Goal: Find specific page/section: Locate a particular part of the current website

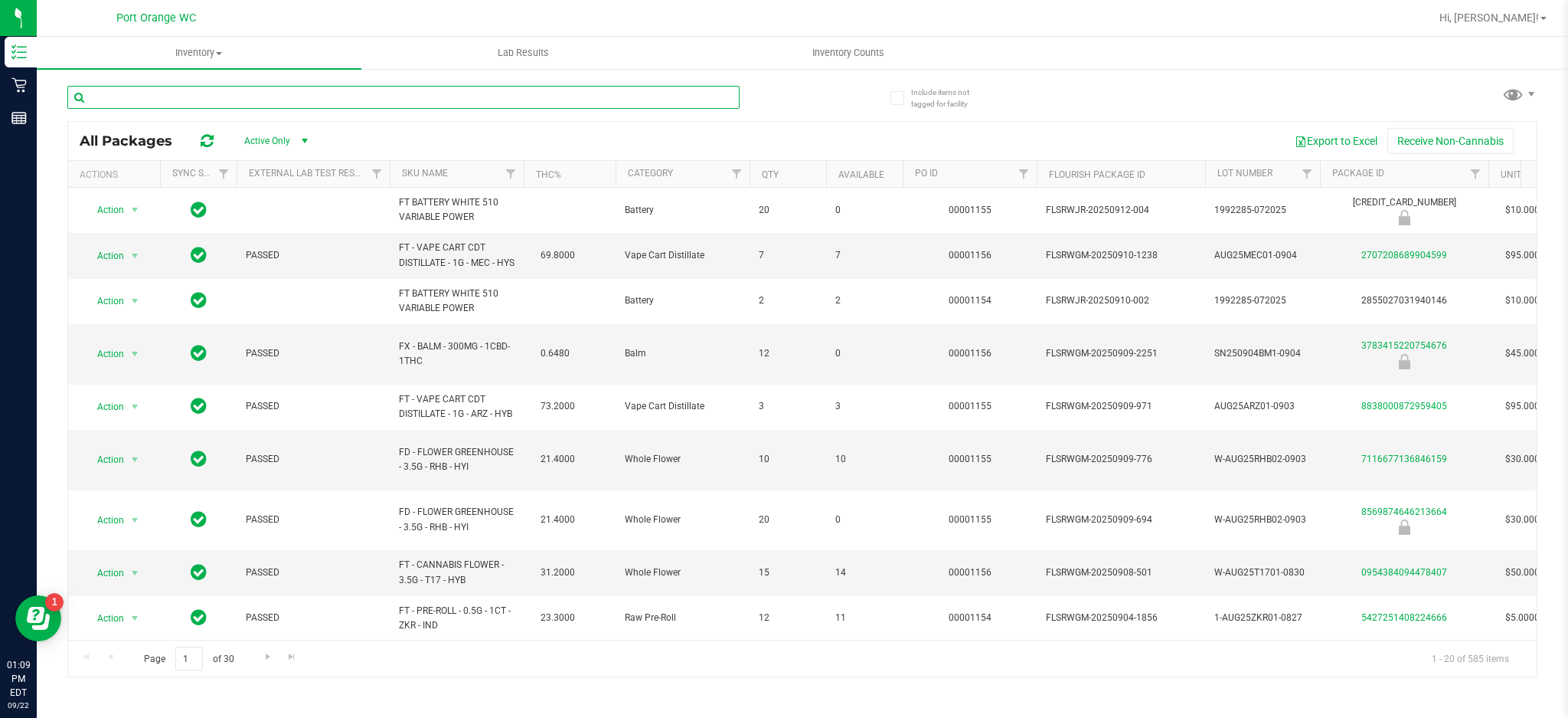
click at [312, 101] on input "text" at bounding box center [403, 97] width 672 height 23
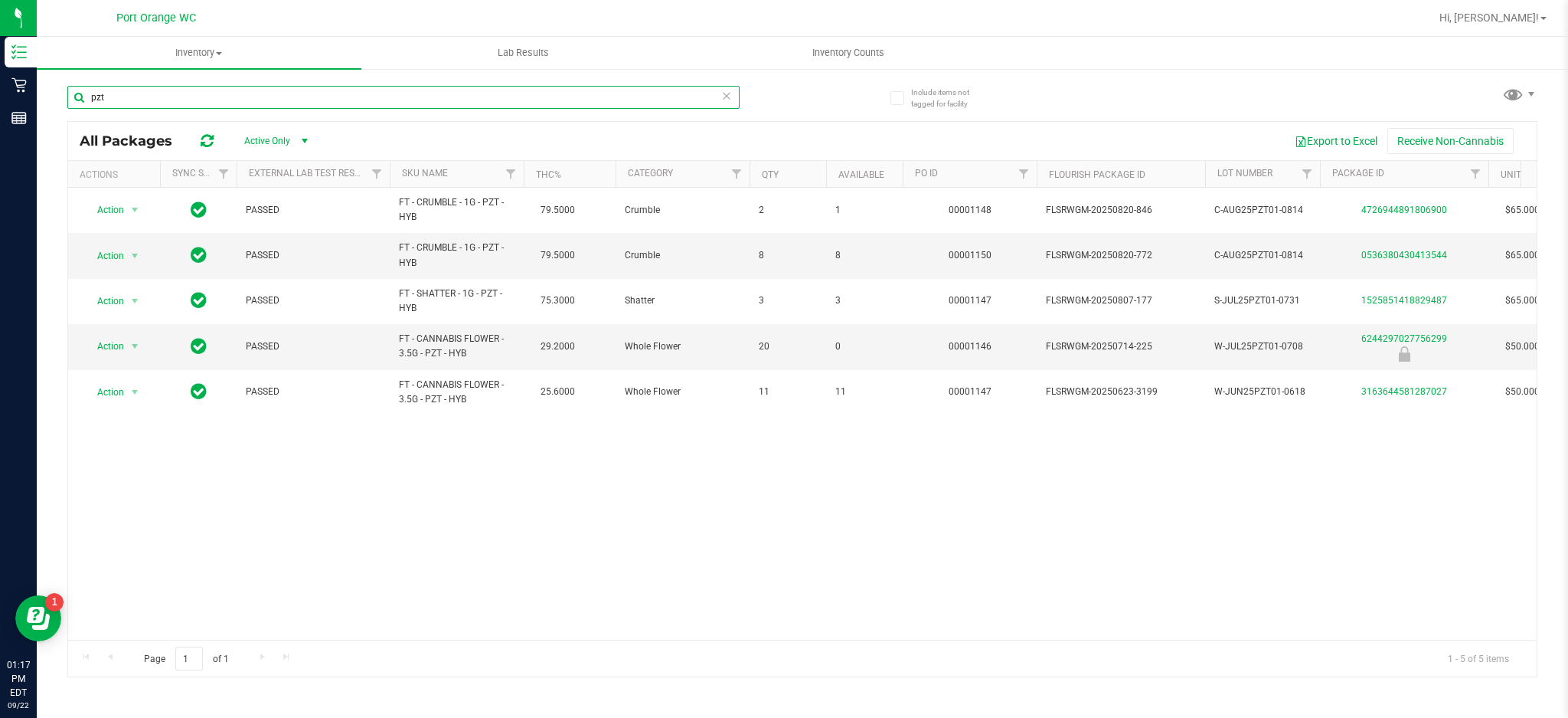
click at [203, 97] on input "pzt" at bounding box center [403, 97] width 672 height 23
paste input "FT 0.5g Pre-Roll White Hot Guava 14 x Black Velvet (Hybrid) 5c"
type input "FT 0.5g Pre-Roll White Hot Guava 14 x Black Velvet (Hybrid) 5ct"
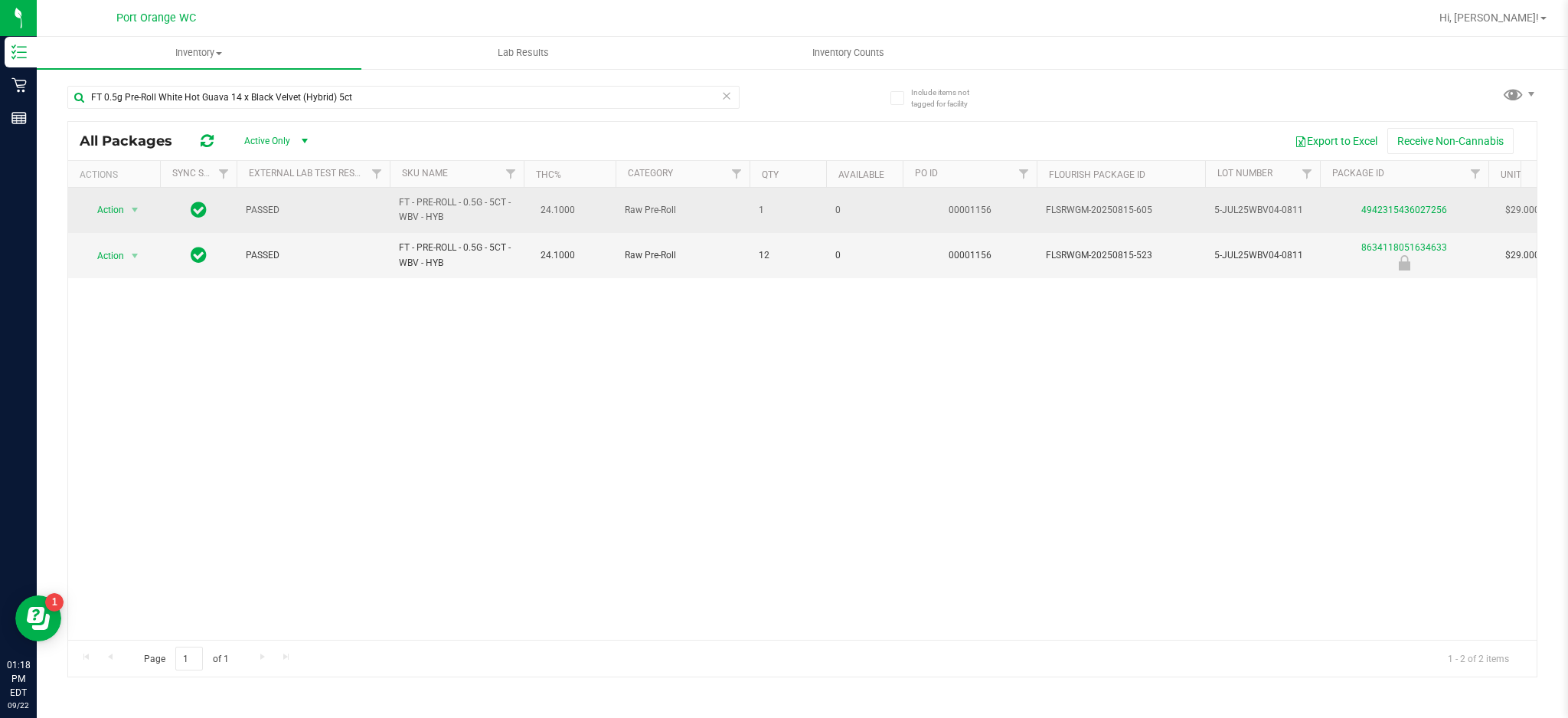
click at [418, 217] on span "FT - PRE-ROLL - 0.5G - 5CT - WBV - HYB" at bounding box center [456, 209] width 116 height 29
click at [418, 216] on span "FT - PRE-ROLL - 0.5G - 5CT - WBV - HYB" at bounding box center [456, 209] width 116 height 29
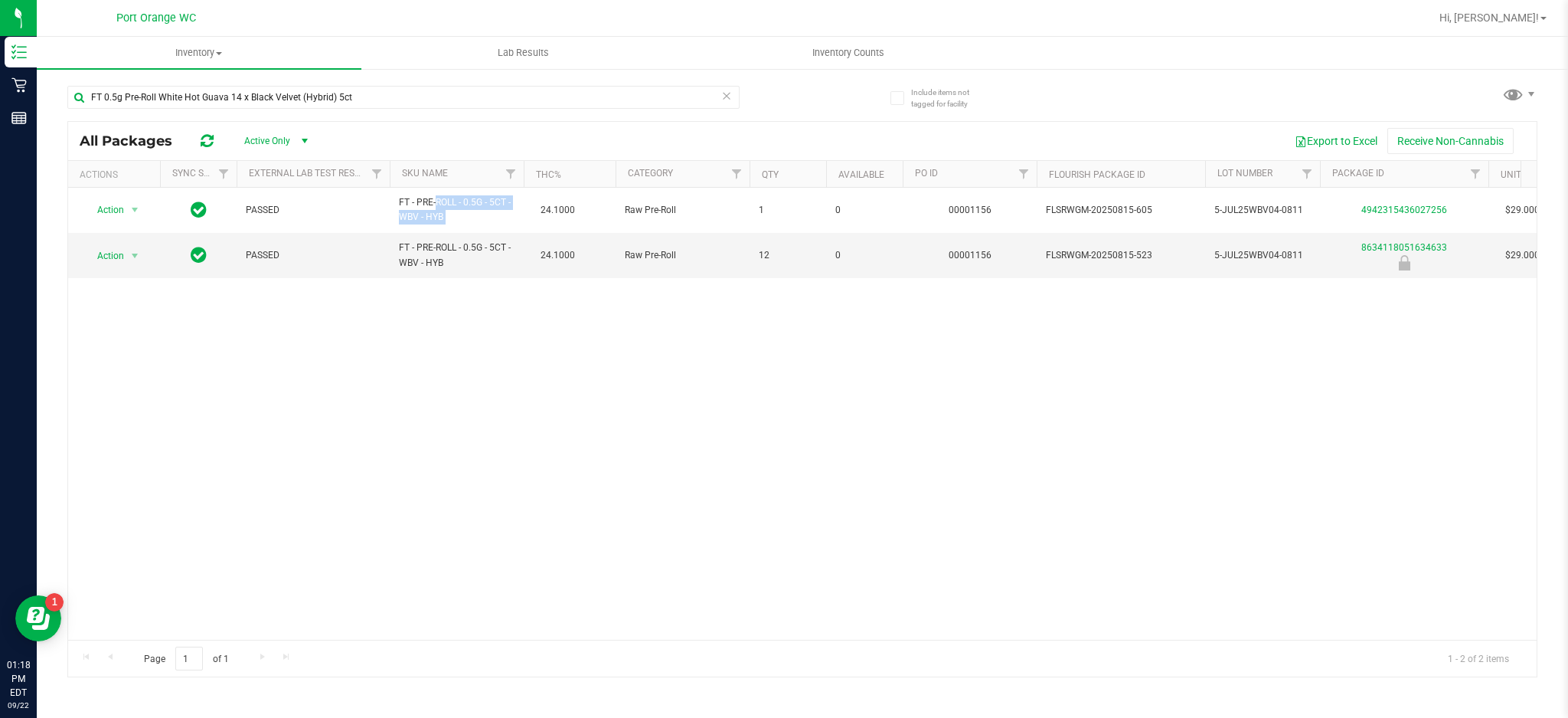
copy td "FT - PRE-ROLL - 0.5G - 5CT - WBV - HYB"
click at [1522, 25] on link "Hi, [PERSON_NAME]!" at bounding box center [1493, 18] width 119 height 16
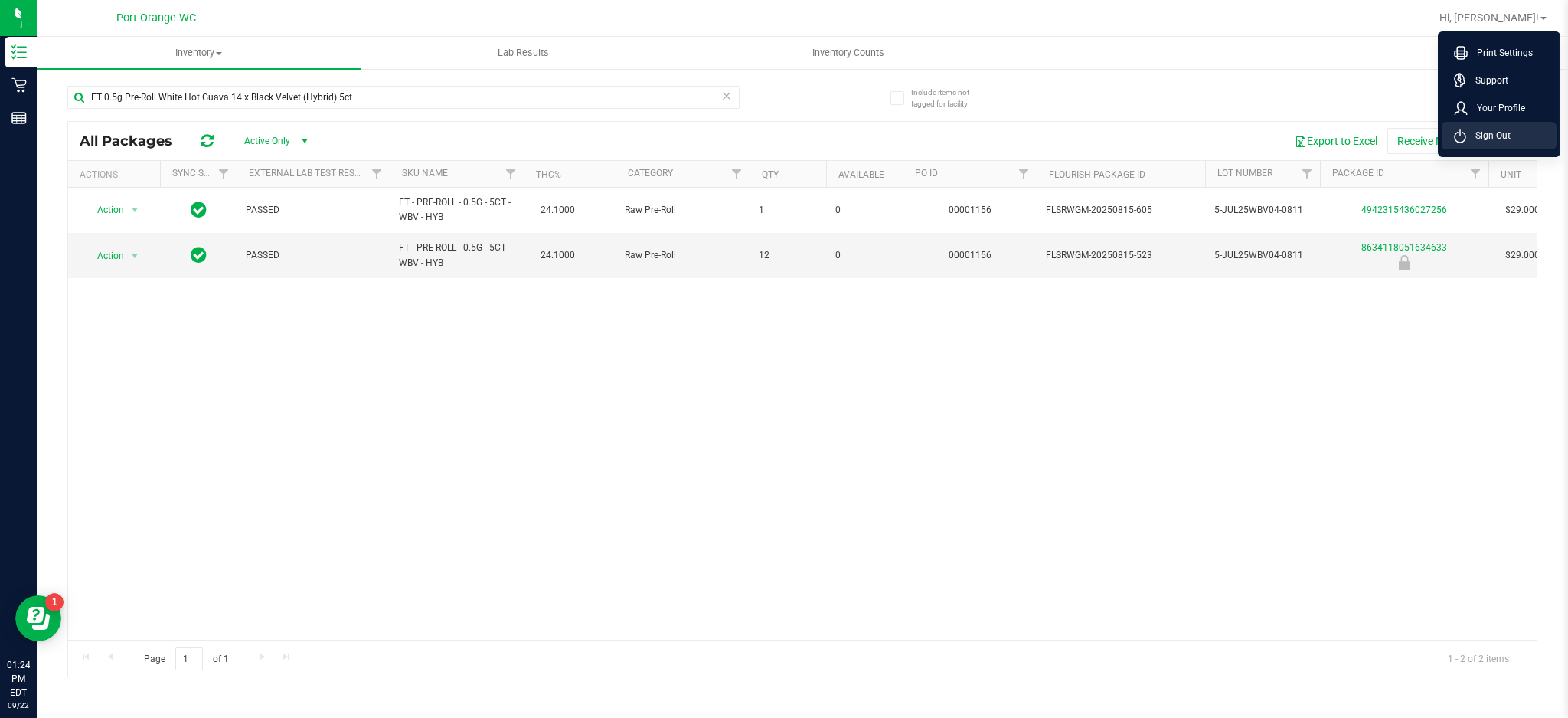
click at [1528, 132] on li "Sign Out" at bounding box center [1499, 135] width 115 height 27
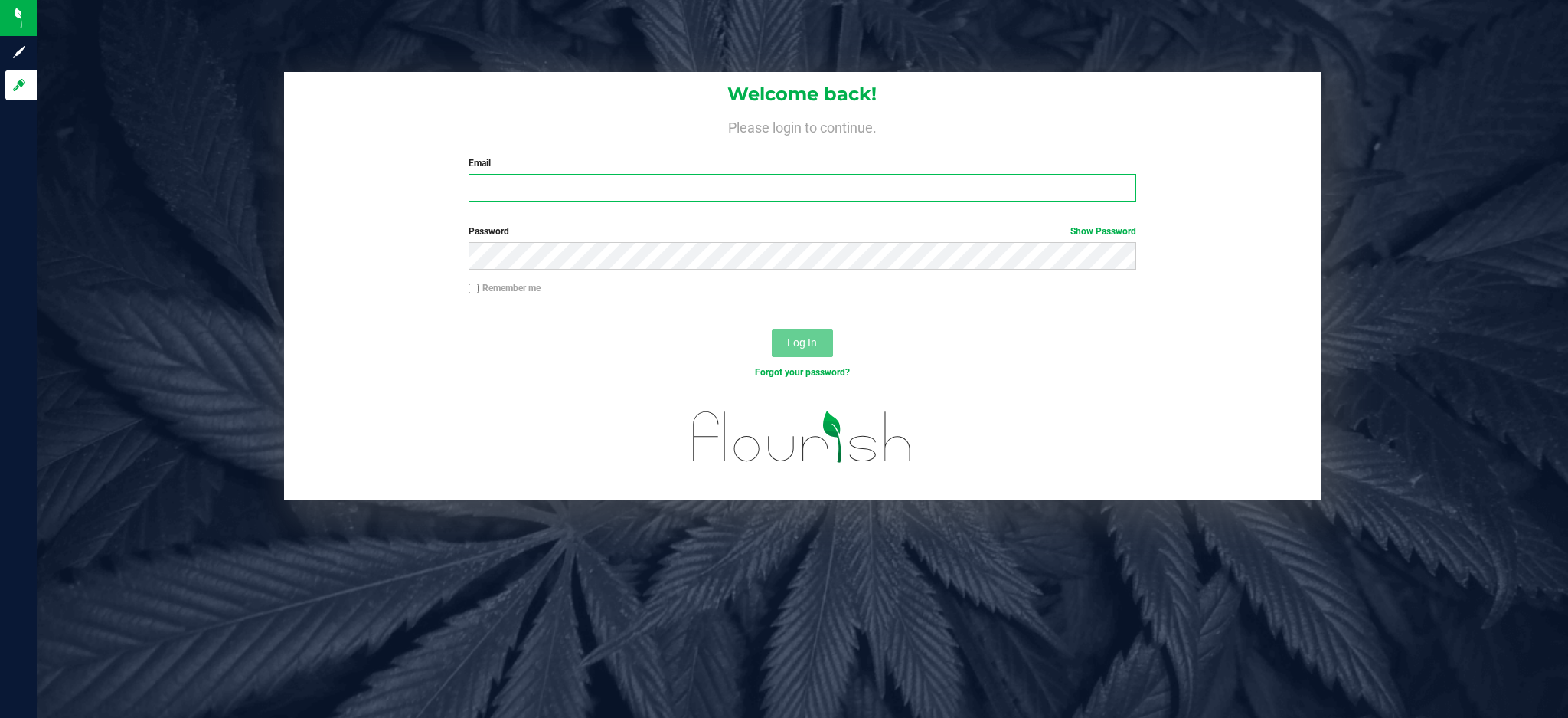
click at [818, 198] on input "Email" at bounding box center [803, 187] width 667 height 27
type input "[EMAIL_ADDRESS][DOMAIN_NAME]"
click at [772, 329] on button "Log In" at bounding box center [802, 343] width 61 height 27
